Goal: Information Seeking & Learning: Learn about a topic

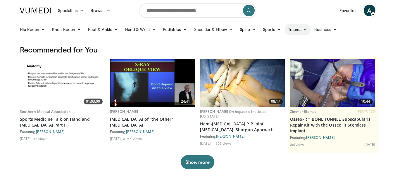
click at [305, 29] on icon at bounding box center [305, 29] width 4 height 4
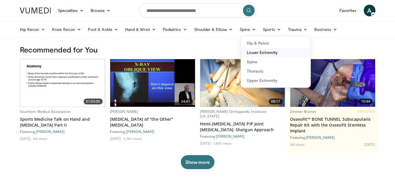
click at [265, 51] on link "Lower Extremity" at bounding box center [276, 52] width 70 height 9
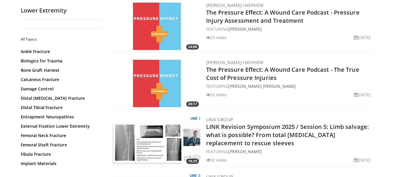
scroll to position [906, 0]
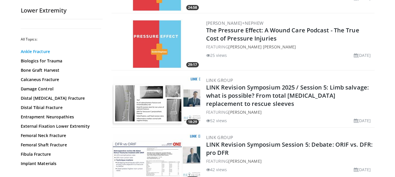
click at [39, 49] on link "Ankle Fracture" at bounding box center [60, 52] width 79 height 6
